Goal: Communication & Community: Share content

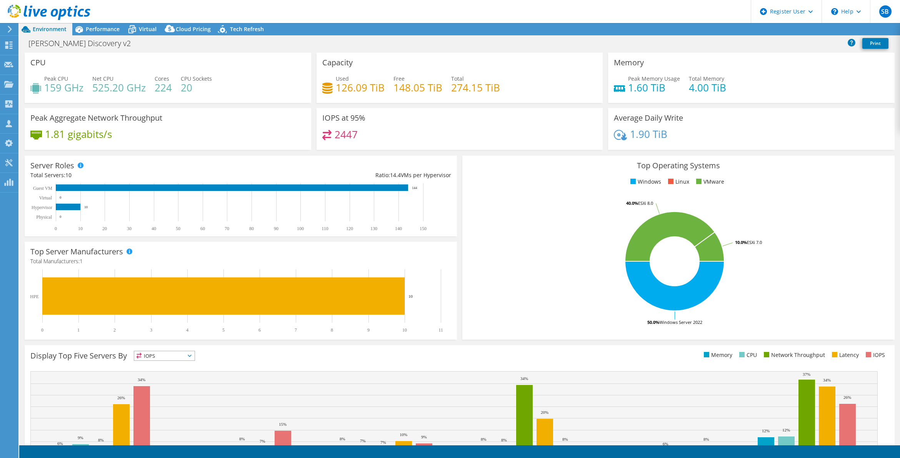
select select "USD"
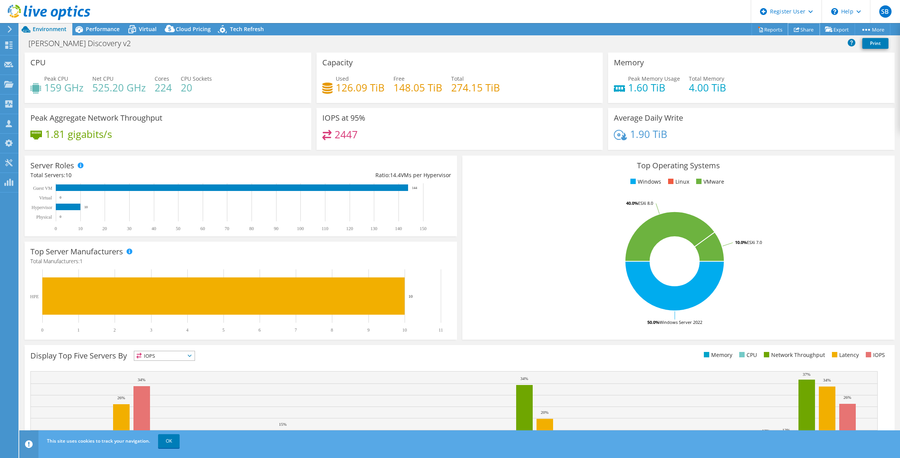
click at [788, 28] on link "Share" at bounding box center [804, 29] width 32 height 12
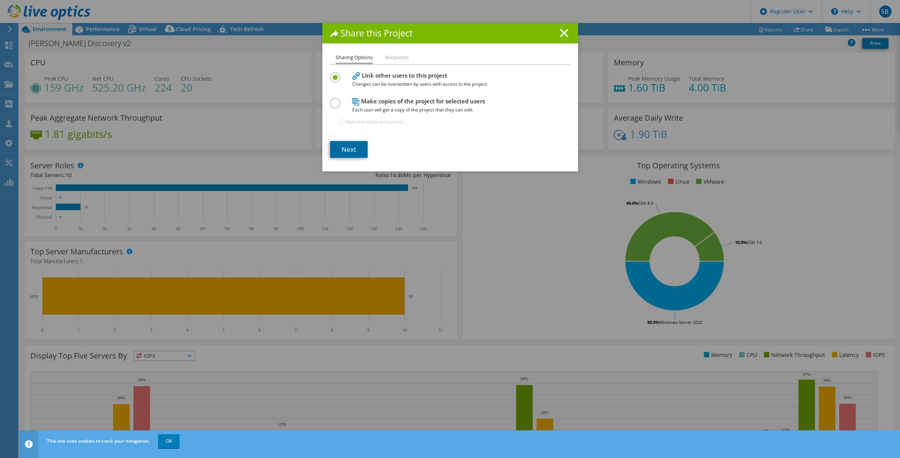
click at [345, 147] on link "Next" at bounding box center [349, 149] width 38 height 17
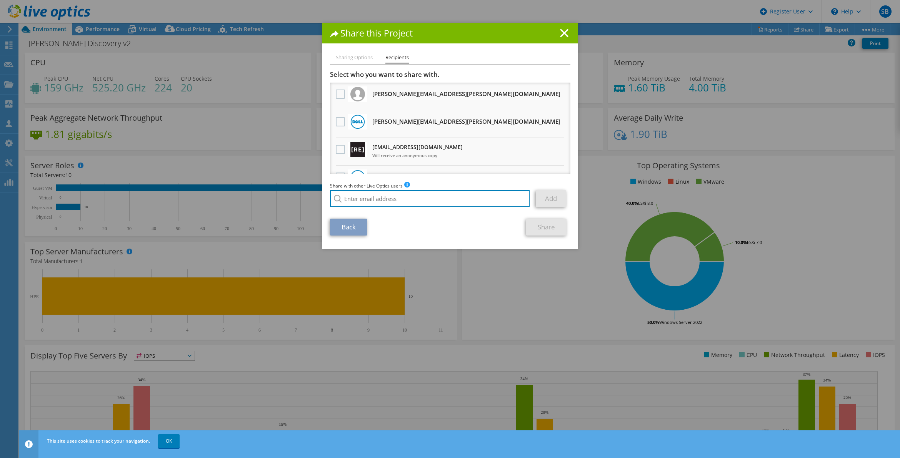
drag, startPoint x: 370, startPoint y: 199, endPoint x: 371, endPoint y: 179, distance: 20.4
click at [370, 197] on input "search" at bounding box center [430, 198] width 200 height 17
drag, startPoint x: 356, startPoint y: 198, endPoint x: 376, endPoint y: 198, distance: 20.0
click at [361, 208] on li "[PERSON_NAME][EMAIL_ADDRESS][PERSON_NAME][DOMAIN_NAME]" at bounding box center [408, 209] width 157 height 9
type input "[PERSON_NAME][EMAIL_ADDRESS][PERSON_NAME][DOMAIN_NAME]"
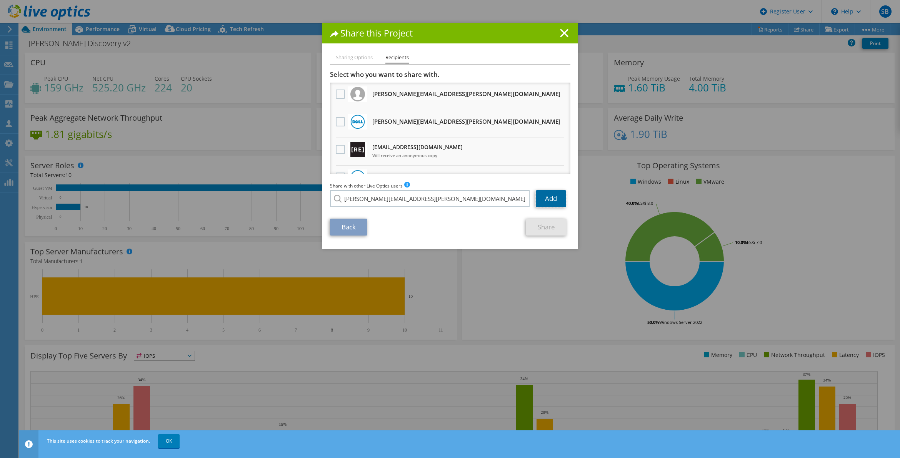
drag, startPoint x: 553, startPoint y: 195, endPoint x: 549, endPoint y: 197, distance: 4.0
click at [552, 196] on link "Add" at bounding box center [551, 198] width 30 height 17
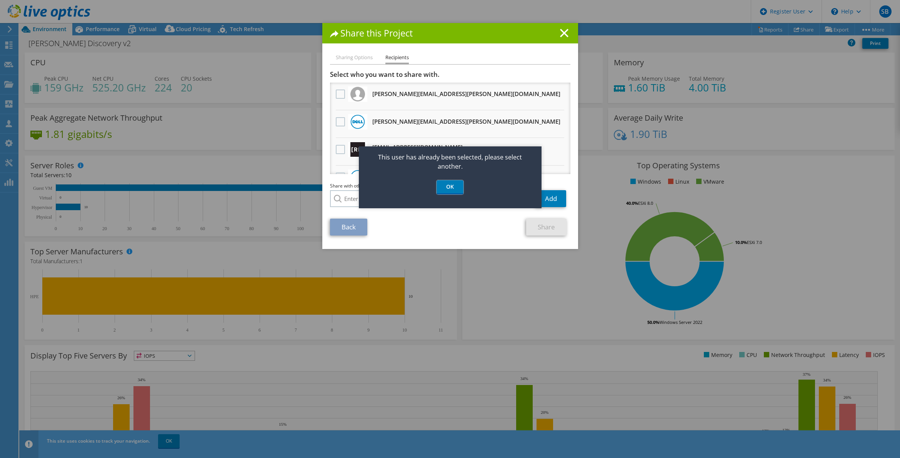
click at [453, 185] on link "OK" at bounding box center [449, 187] width 27 height 14
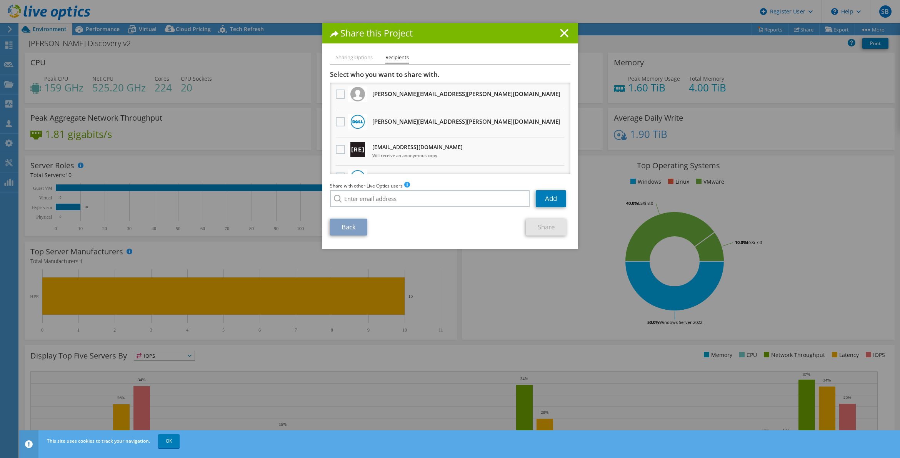
click at [420, 188] on div "Share with other Live Optics users Enter a single email address and click add. …" at bounding box center [450, 196] width 240 height 29
click at [415, 197] on input "search" at bounding box center [430, 198] width 200 height 17
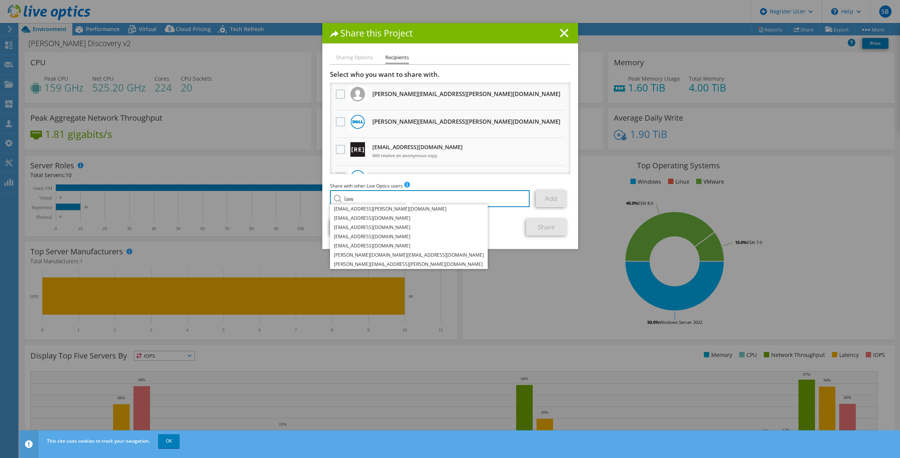
drag, startPoint x: 350, startPoint y: 195, endPoint x: 325, endPoint y: 197, distance: 25.1
click at [325, 197] on div "Sharing Options Recipients Link other users to this project Changes can be over…" at bounding box center [450, 151] width 256 height 196
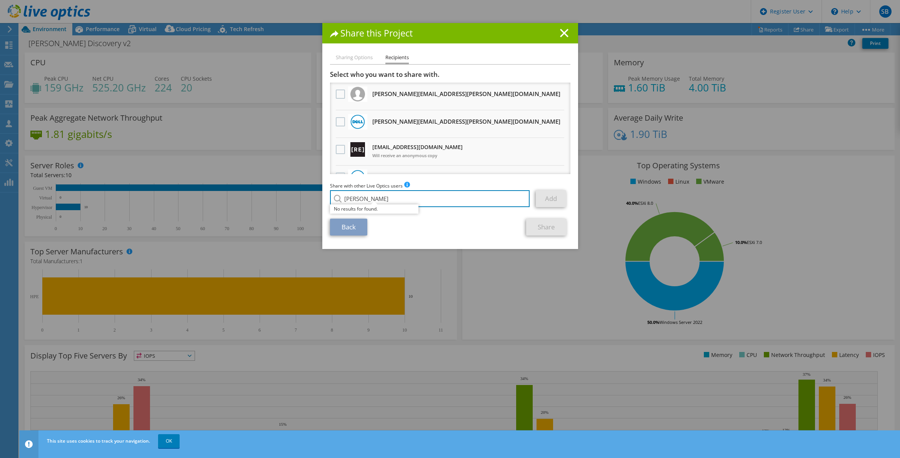
click at [351, 200] on input "[PERSON_NAME]" at bounding box center [430, 198] width 200 height 17
click at [331, 210] on li "[DOMAIN_NAME][EMAIL_ADDRESS][DOMAIN_NAME]" at bounding box center [408, 209] width 157 height 9
type input "[DOMAIN_NAME][EMAIL_ADDRESS][DOMAIN_NAME]"
click at [537, 198] on link "Add" at bounding box center [551, 198] width 30 height 17
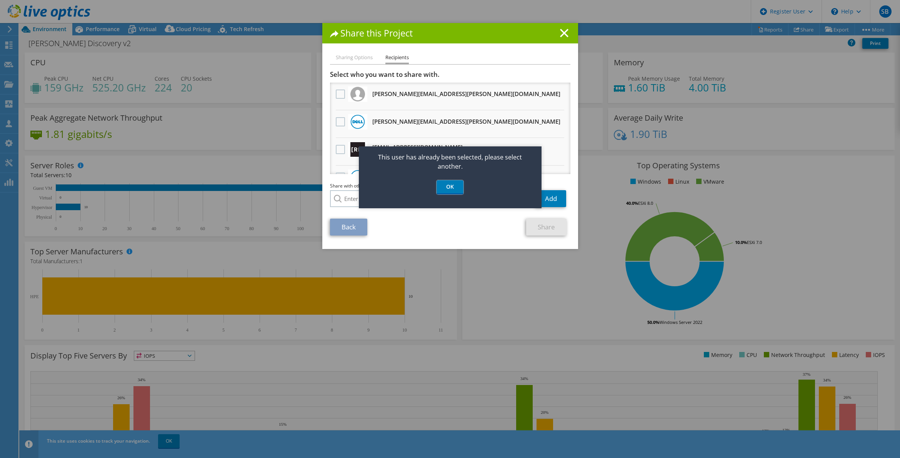
click at [452, 183] on link "OK" at bounding box center [449, 187] width 27 height 14
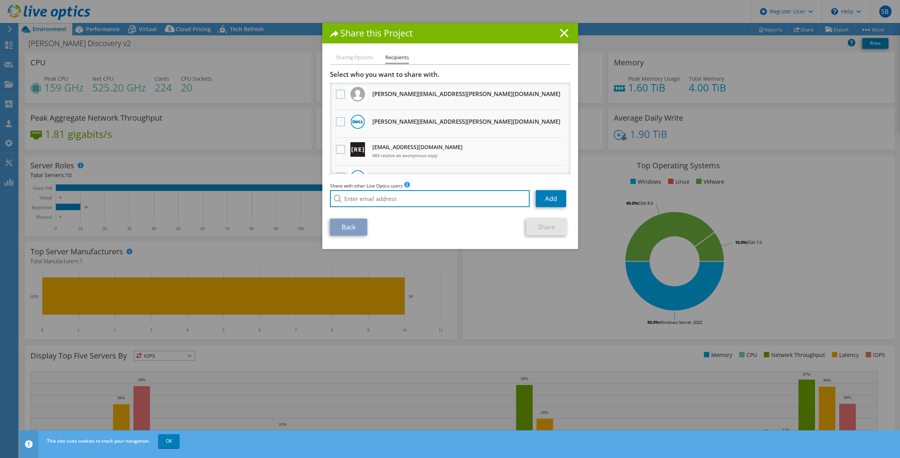
click at [389, 193] on input "search" at bounding box center [430, 198] width 200 height 17
click at [376, 216] on section "Select who you want to share with. All project copies will be anonymous. [PERSO…" at bounding box center [450, 152] width 240 height 165
click at [378, 212] on section "Select who you want to share with. All project copies will be anonymous. [PERSO…" at bounding box center [450, 152] width 240 height 165
click at [391, 203] on input "[PERSON_NAME]" at bounding box center [430, 198] width 200 height 17
click at [377, 211] on li "[PERSON_NAME][EMAIL_ADDRESS][PERSON_NAME][DOMAIN_NAME]" at bounding box center [408, 209] width 157 height 9
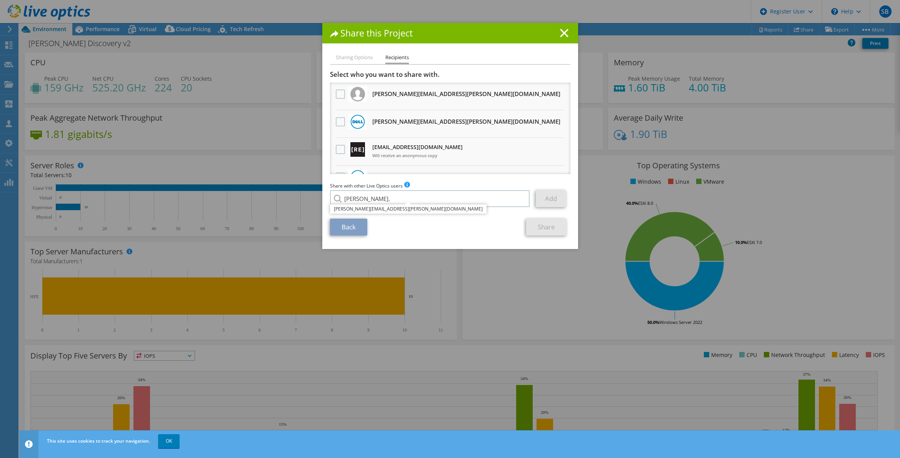
type input "[PERSON_NAME][EMAIL_ADDRESS][PERSON_NAME][DOMAIN_NAME]"
click at [546, 204] on link "Add" at bounding box center [551, 198] width 30 height 17
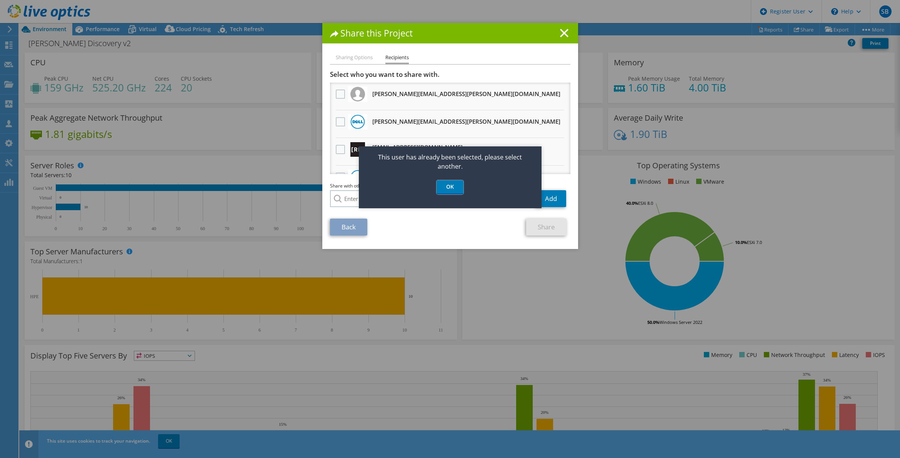
click at [447, 183] on link "OK" at bounding box center [449, 187] width 27 height 14
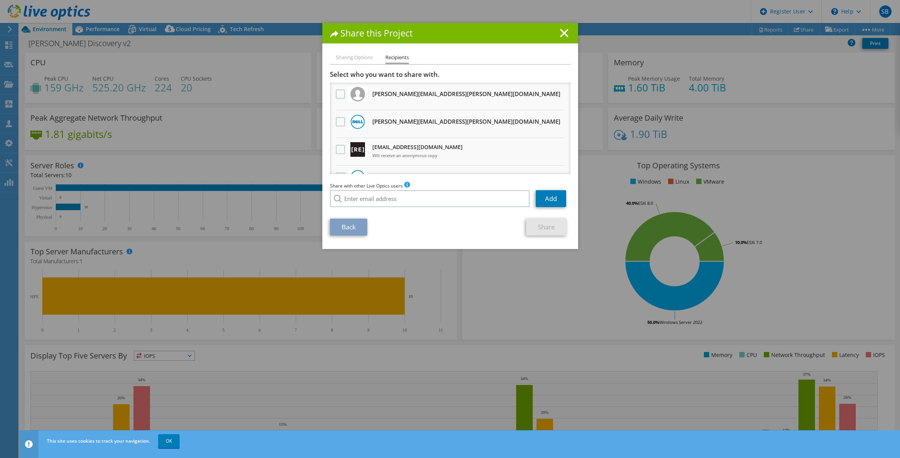
click at [563, 34] on icon at bounding box center [564, 33] width 8 height 8
